Goal: Register for event/course

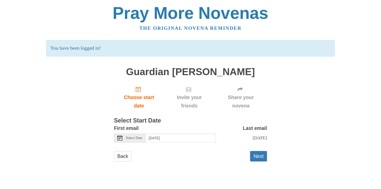
click at [118, 136] on icon at bounding box center [119, 138] width 5 height 5
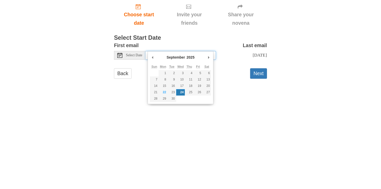
type input "Tuesday, September 23rd"
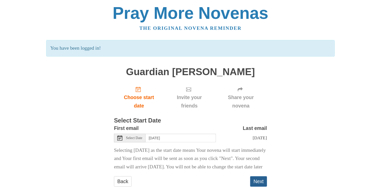
click at [259, 182] on button "Next" at bounding box center [258, 181] width 17 height 10
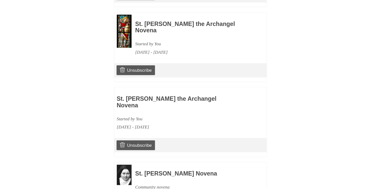
scroll to position [328, 0]
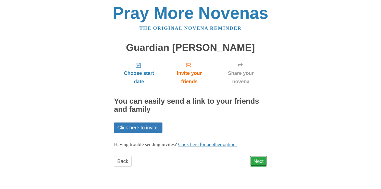
click at [260, 156] on link "Next" at bounding box center [258, 161] width 17 height 10
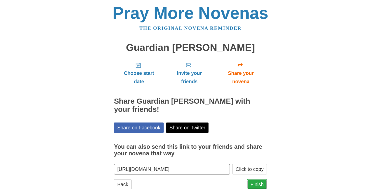
click at [261, 179] on link "Finish" at bounding box center [257, 184] width 20 height 10
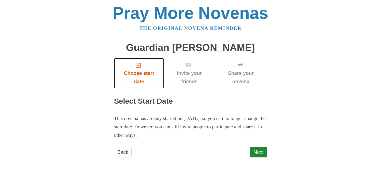
click at [144, 72] on span "Choose start date" at bounding box center [139, 77] width 40 height 17
